Goal: Complete application form

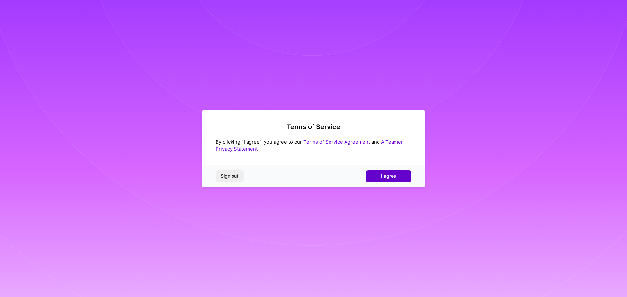
click at [378, 176] on button "I agree" at bounding box center [389, 176] width 46 height 12
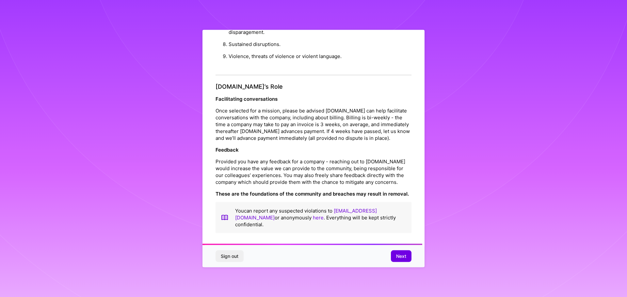
scroll to position [707, 0]
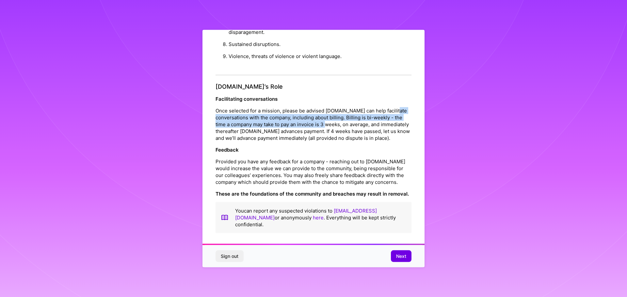
drag, startPoint x: 224, startPoint y: 107, endPoint x: 353, endPoint y: 116, distance: 130.2
click at [353, 116] on p "Once selected for a mission, please be advised [DOMAIN_NAME] can help facilitat…" at bounding box center [313, 124] width 196 height 34
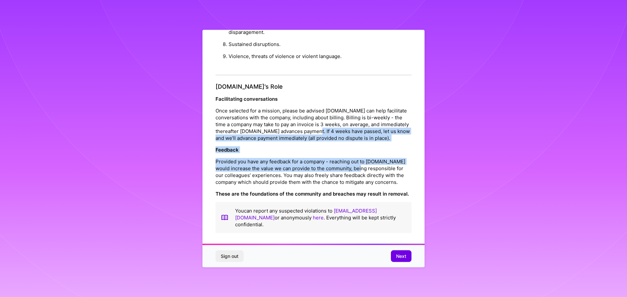
drag, startPoint x: 360, startPoint y: 125, endPoint x: 364, endPoint y: 166, distance: 41.3
click at [364, 166] on div "[DOMAIN_NAME]’s Role Facilitating conversations Once selected for a mission, pl…" at bounding box center [313, 158] width 196 height 150
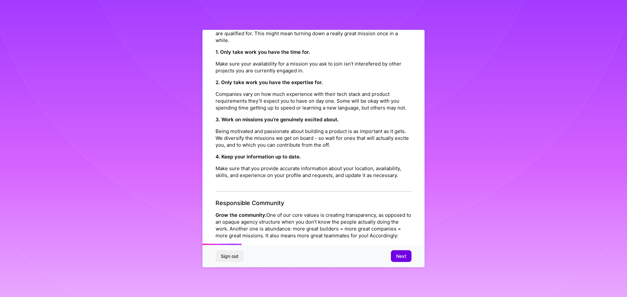
scroll to position [0, 0]
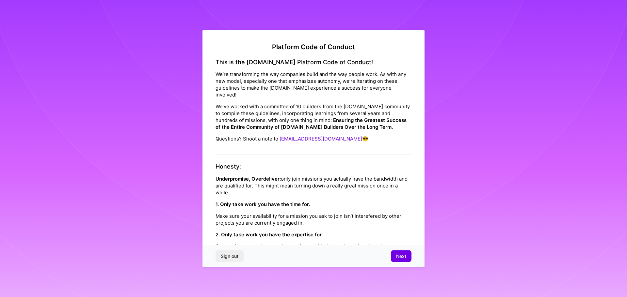
drag, startPoint x: 348, startPoint y: 120, endPoint x: 330, endPoint y: 155, distance: 39.3
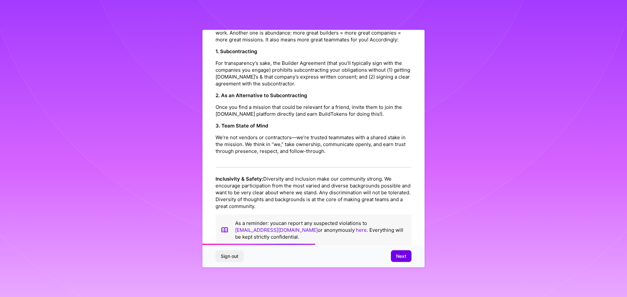
scroll to position [359, 0]
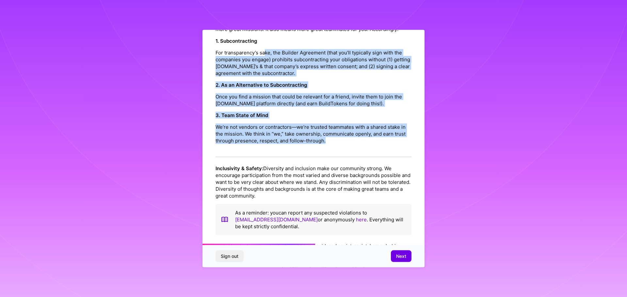
drag, startPoint x: 265, startPoint y: 75, endPoint x: 386, endPoint y: 165, distance: 151.2
click at [386, 157] on div "Responsible Community Grow the community: One of our core values is creating tr…" at bounding box center [313, 75] width 196 height 164
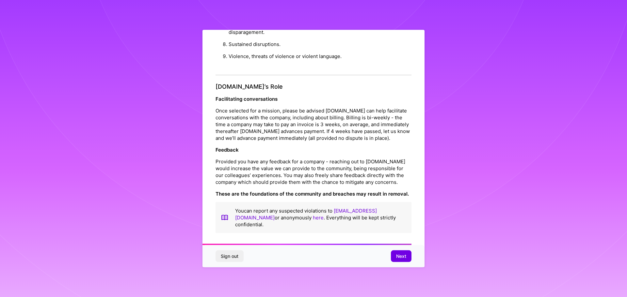
scroll to position [707, 0]
click at [397, 261] on button "Next" at bounding box center [401, 257] width 21 height 12
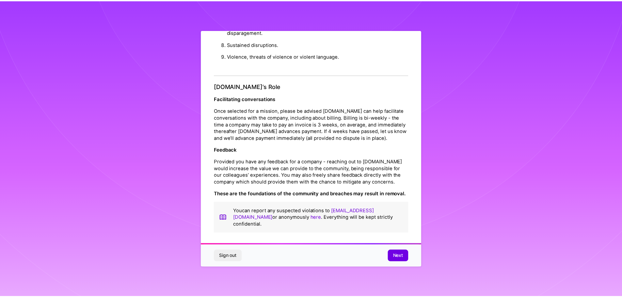
scroll to position [0, 0]
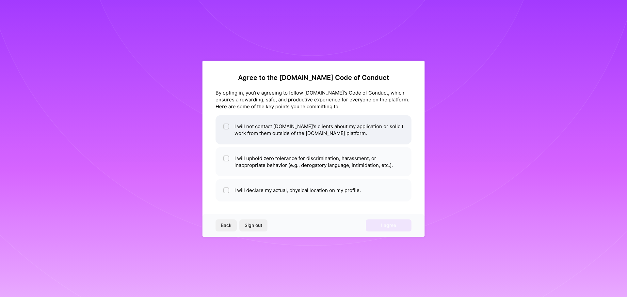
click at [301, 130] on li "I will not contact [DOMAIN_NAME]'s clients about my application or solicit work…" at bounding box center [313, 129] width 196 height 29
checkbox input "true"
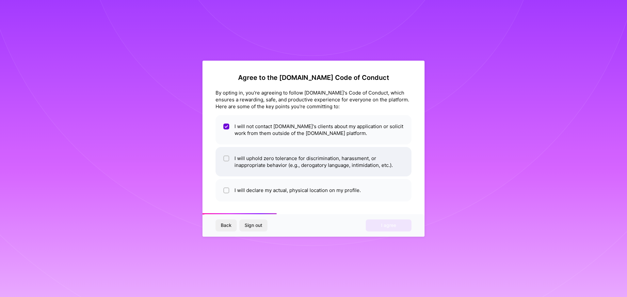
click at [304, 161] on li "I will uphold zero tolerance for discrimination, harassment, or inappropriate b…" at bounding box center [313, 161] width 196 height 29
checkbox input "true"
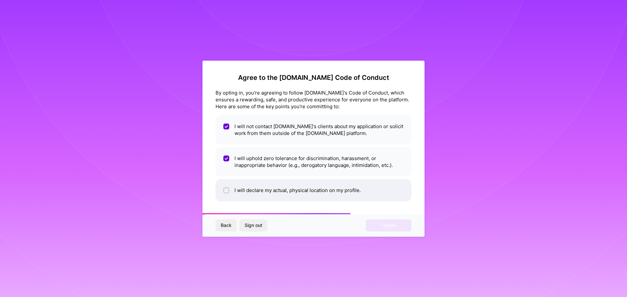
click at [290, 193] on li "I will declare my actual, physical location on my profile." at bounding box center [313, 190] width 196 height 23
checkbox input "true"
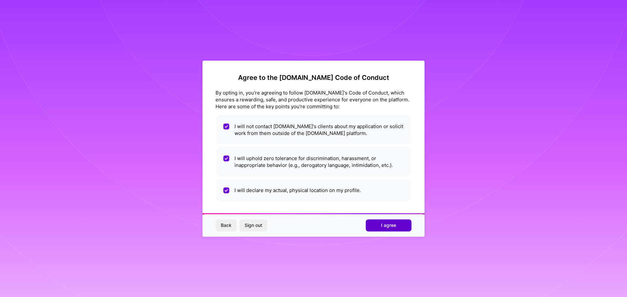
click at [396, 229] on button "I agree" at bounding box center [389, 226] width 46 height 12
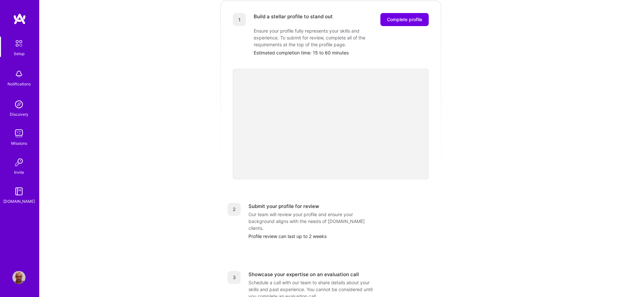
scroll to position [98, 0]
drag, startPoint x: 270, startPoint y: 210, endPoint x: 330, endPoint y: 212, distance: 60.7
click at [330, 212] on div "Our team will review your profile and ensure your background aligns with the ne…" at bounding box center [313, 221] width 131 height 21
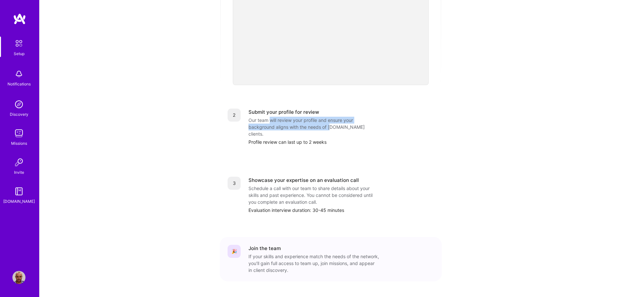
scroll to position [196, 0]
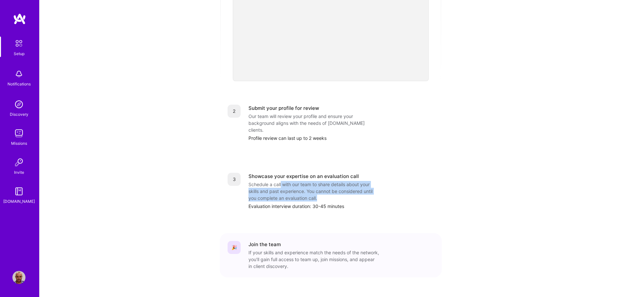
drag, startPoint x: 281, startPoint y: 169, endPoint x: 425, endPoint y: 184, distance: 144.1
click at [425, 184] on div "Showcase your expertise on an evaluation call Schedule a call with our team to …" at bounding box center [340, 191] width 185 height 37
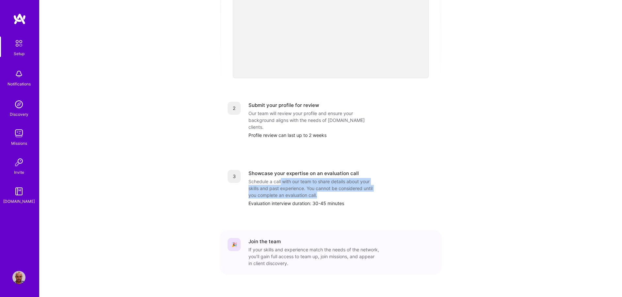
scroll to position [36, 0]
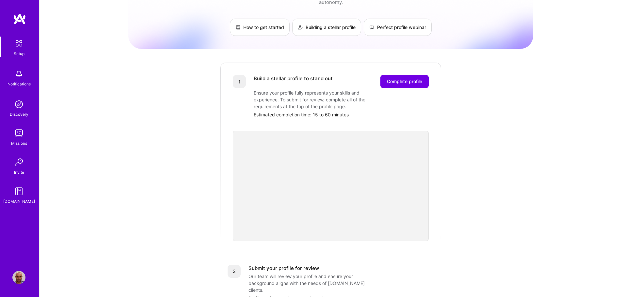
click at [460, 243] on div "Getting started as an [DOMAIN_NAME] Builder Complete the steps below to request…" at bounding box center [330, 219] width 405 height 500
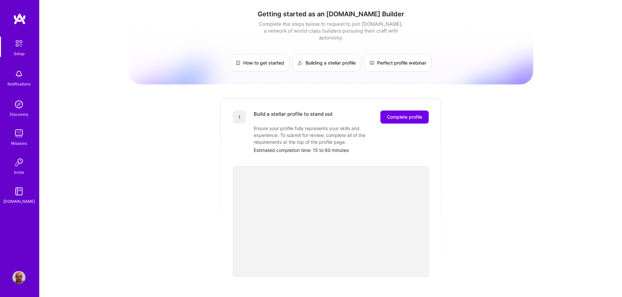
scroll to position [65, 0]
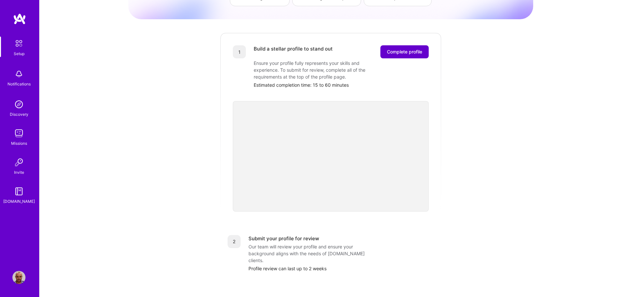
click at [421, 49] on span "Complete profile" at bounding box center [404, 52] width 35 height 7
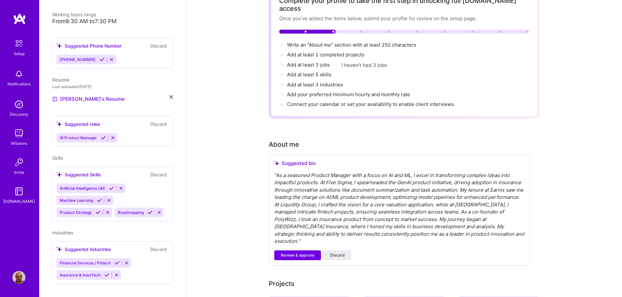
scroll to position [47, 0]
